Goal: Information Seeking & Learning: Compare options

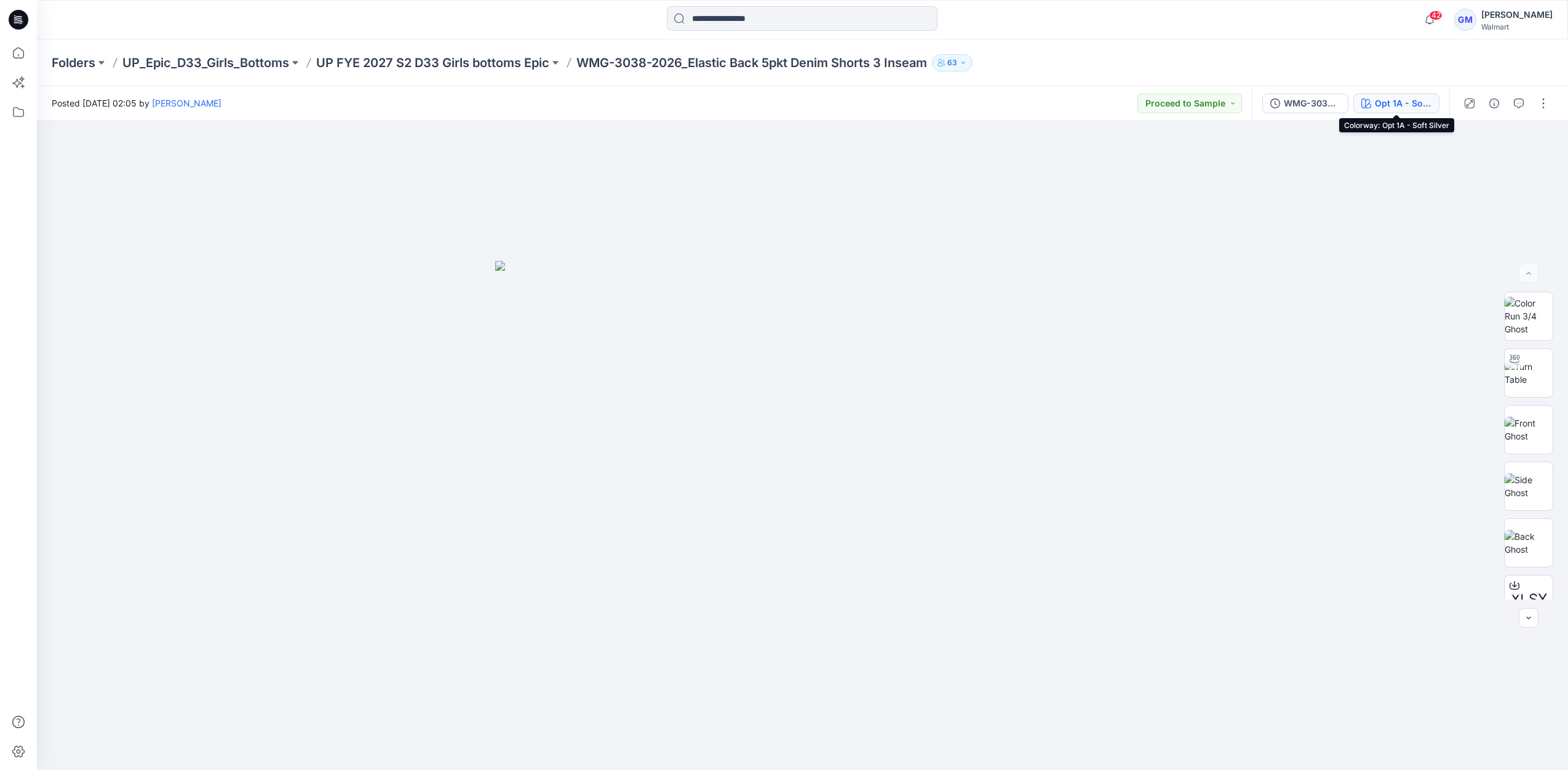
click at [1412, 109] on div "Opt 1A - Soft Silver" at bounding box center [1403, 103] width 57 height 14
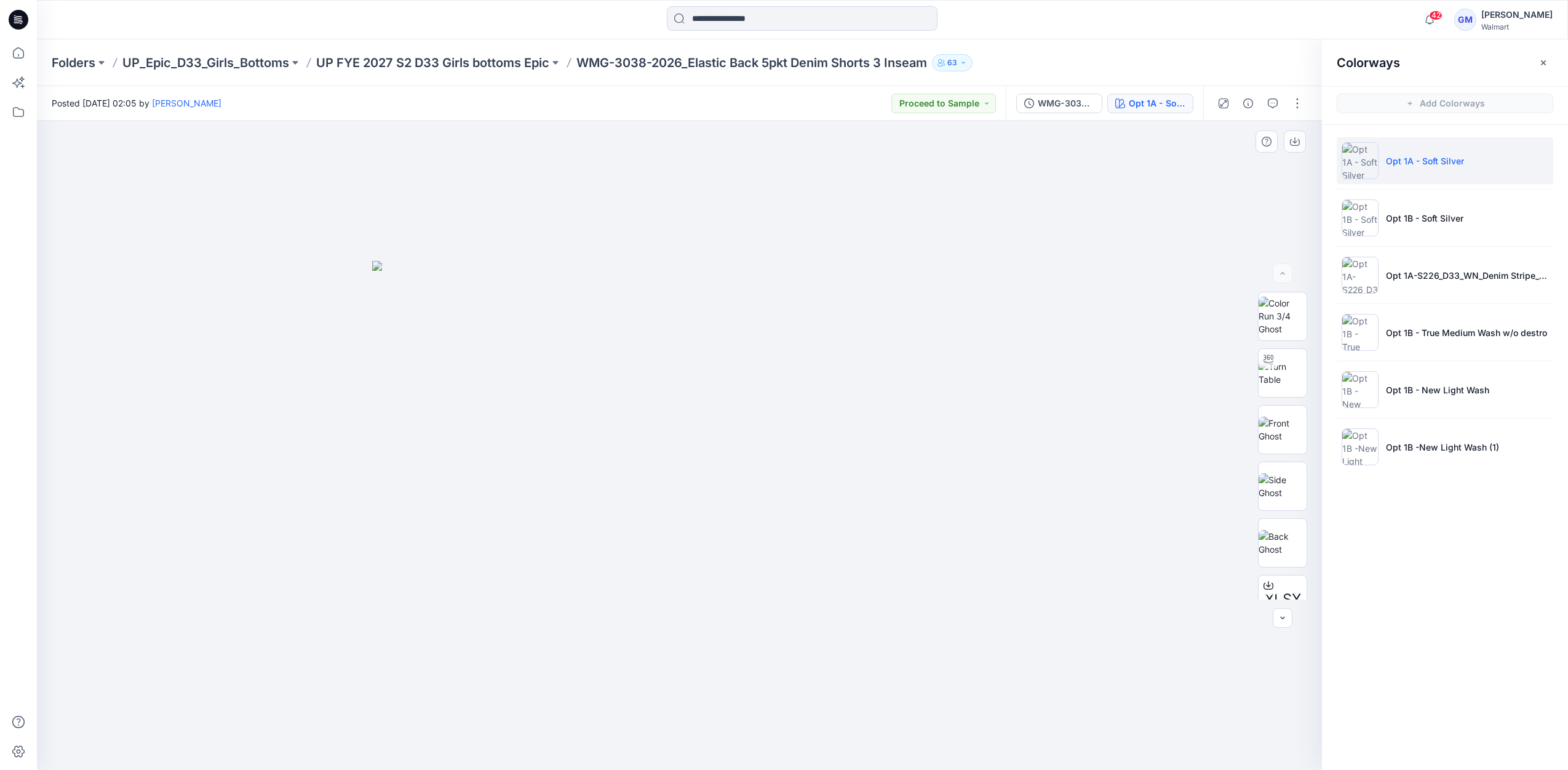
click at [784, 616] on img at bounding box center [679, 515] width 615 height 509
click at [784, 619] on img at bounding box center [679, 515] width 615 height 509
click at [784, 620] on img at bounding box center [679, 515] width 615 height 509
drag, startPoint x: 785, startPoint y: 635, endPoint x: 787, endPoint y: 762, distance: 127.0
click at [787, 739] on div at bounding box center [679, 445] width 1285 height 649
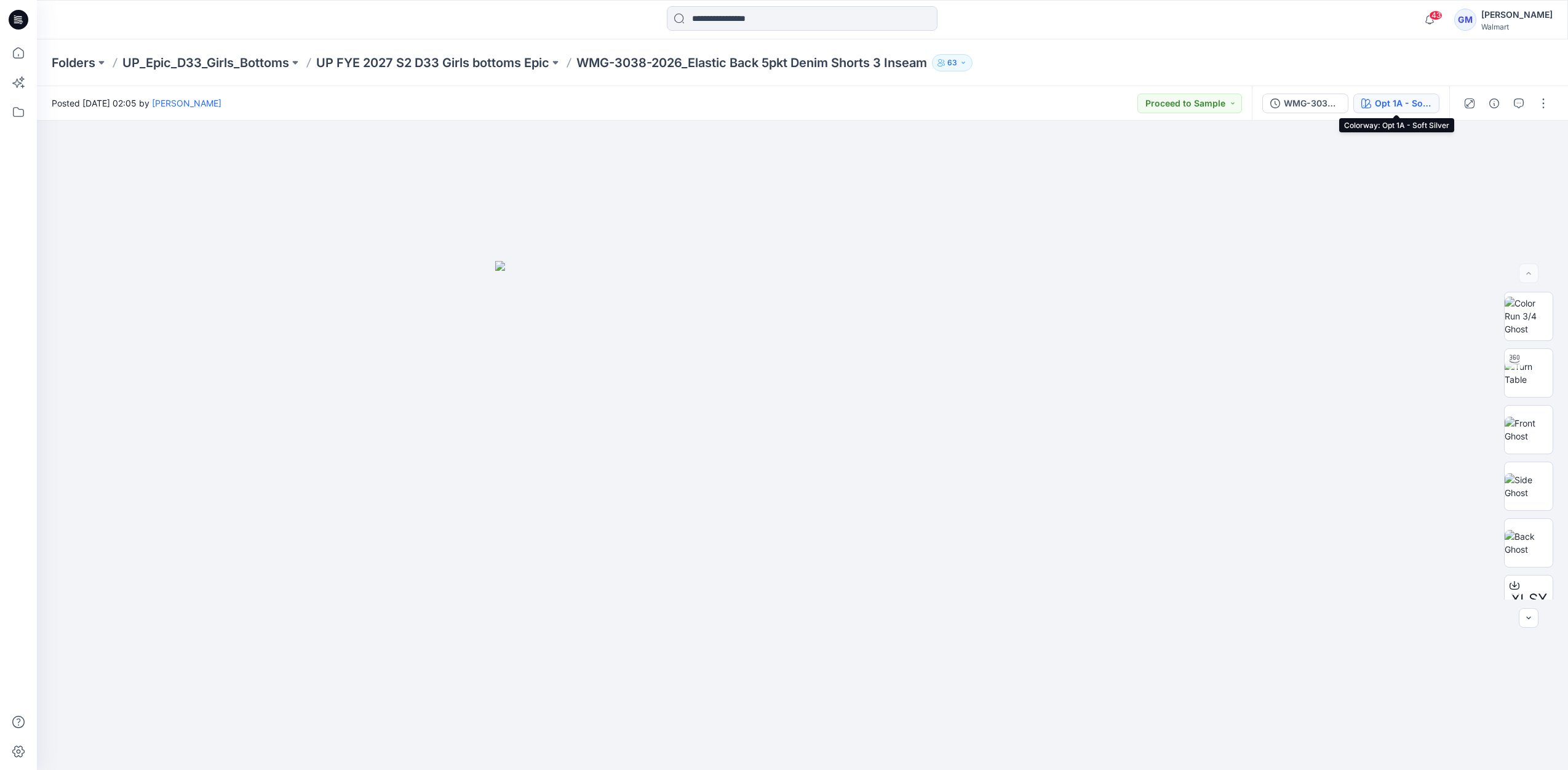
click at [1402, 107] on div "Opt 1A - Soft Silver" at bounding box center [1403, 103] width 57 height 14
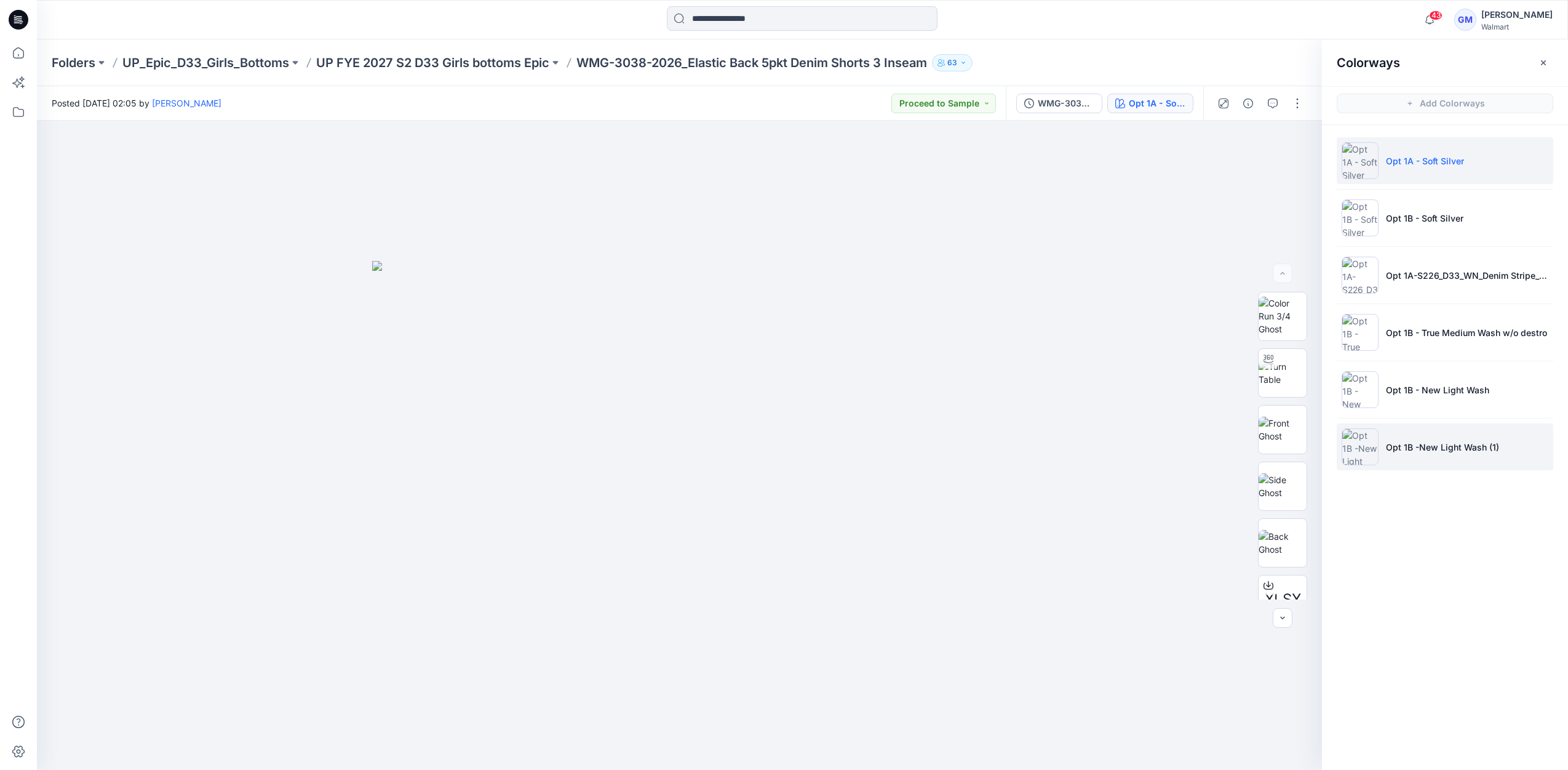
click at [1469, 449] on p "Opt 1B -New Light Wash (1)" at bounding box center [1442, 447] width 113 height 13
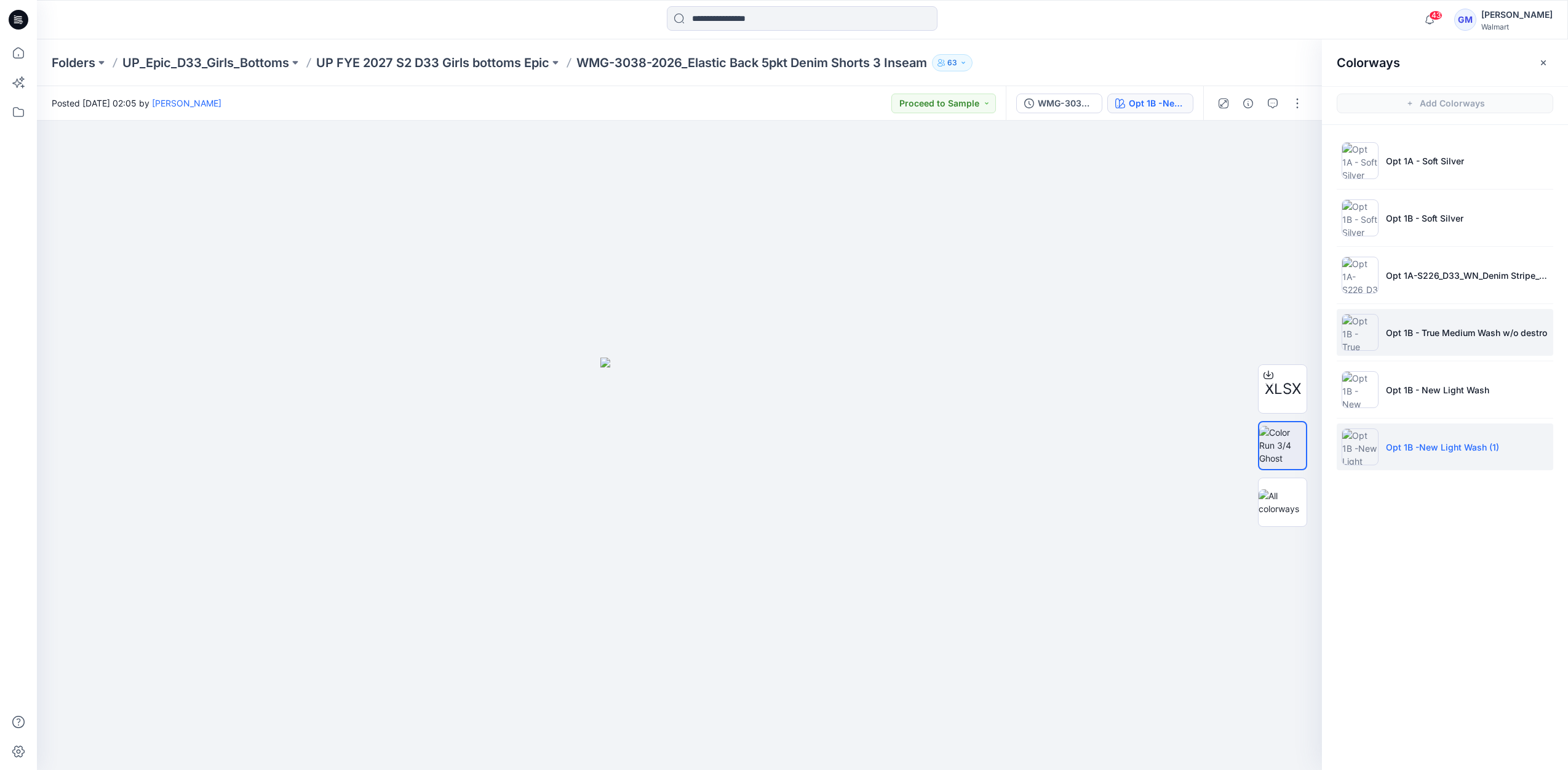
click at [1461, 342] on li "Opt 1B - True Medium Wash w/o destro" at bounding box center [1445, 332] width 216 height 47
click at [1424, 454] on li "Opt 1B -New Light Wash (1)" at bounding box center [1445, 447] width 216 height 47
click at [1432, 325] on li "Opt 1B - True Medium Wash w/o destro" at bounding box center [1445, 332] width 216 height 47
click at [1425, 443] on p "Opt 1B -New Light Wash (1)" at bounding box center [1442, 447] width 113 height 13
click at [1433, 334] on p "Opt 1B - True Medium Wash w/o destro" at bounding box center [1466, 333] width 161 height 13
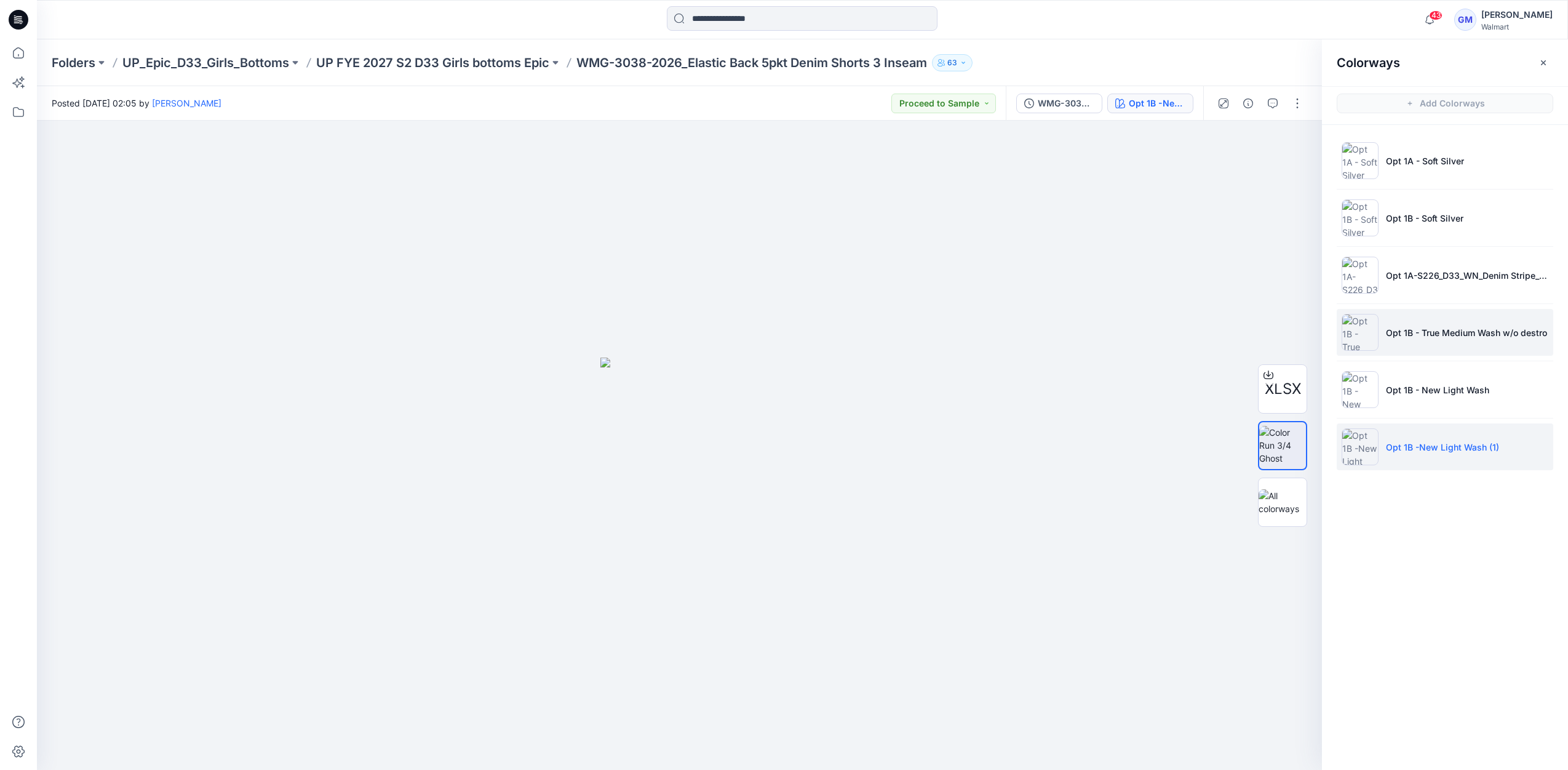
click at [1439, 335] on p "Opt 1B - True Medium Wash w/o destro" at bounding box center [1466, 333] width 161 height 13
click at [1431, 438] on li "Opt 1B -New Light Wash (1)" at bounding box center [1445, 447] width 216 height 47
